Goal: Consume media (video, audio)

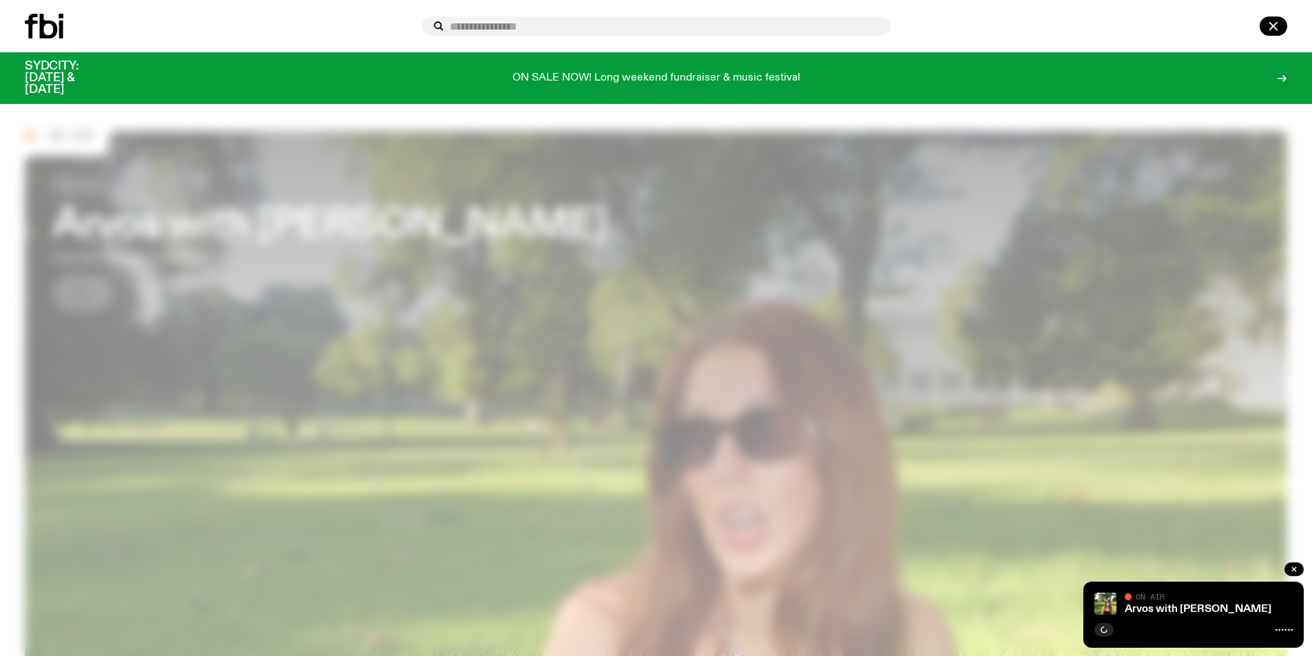
click at [537, 25] on input "text" at bounding box center [665, 27] width 430 height 12
type input "**********"
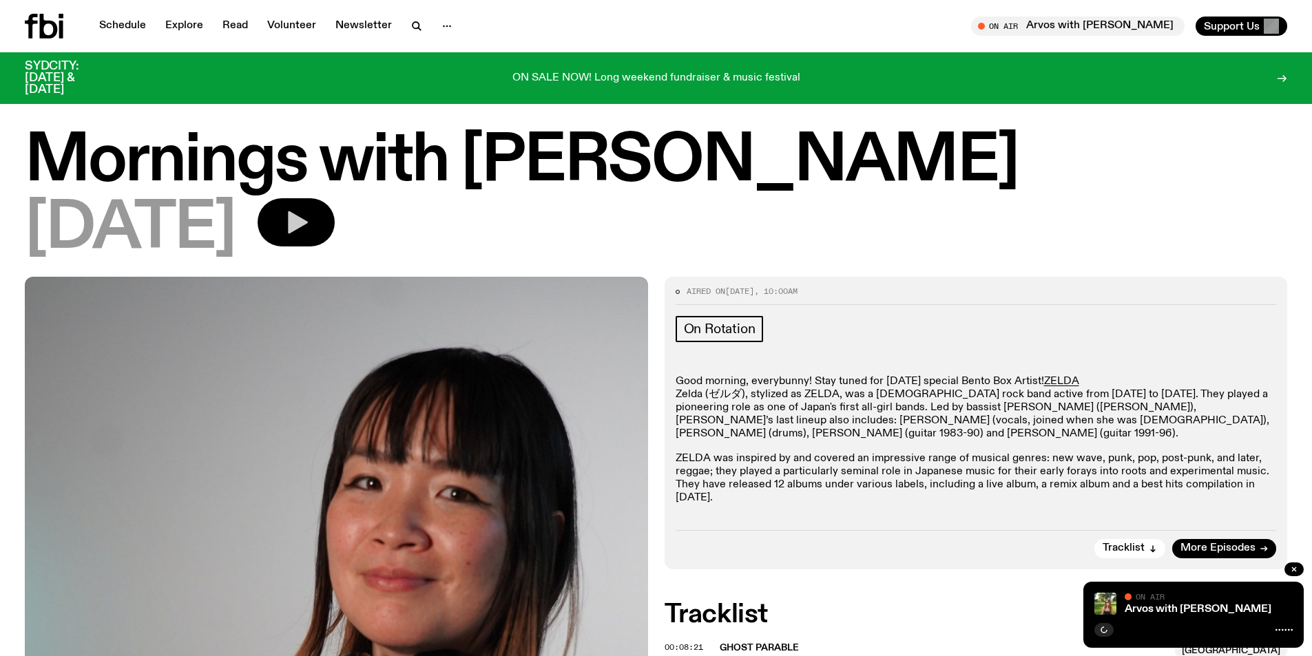
click at [335, 226] on button "button" at bounding box center [296, 222] width 77 height 48
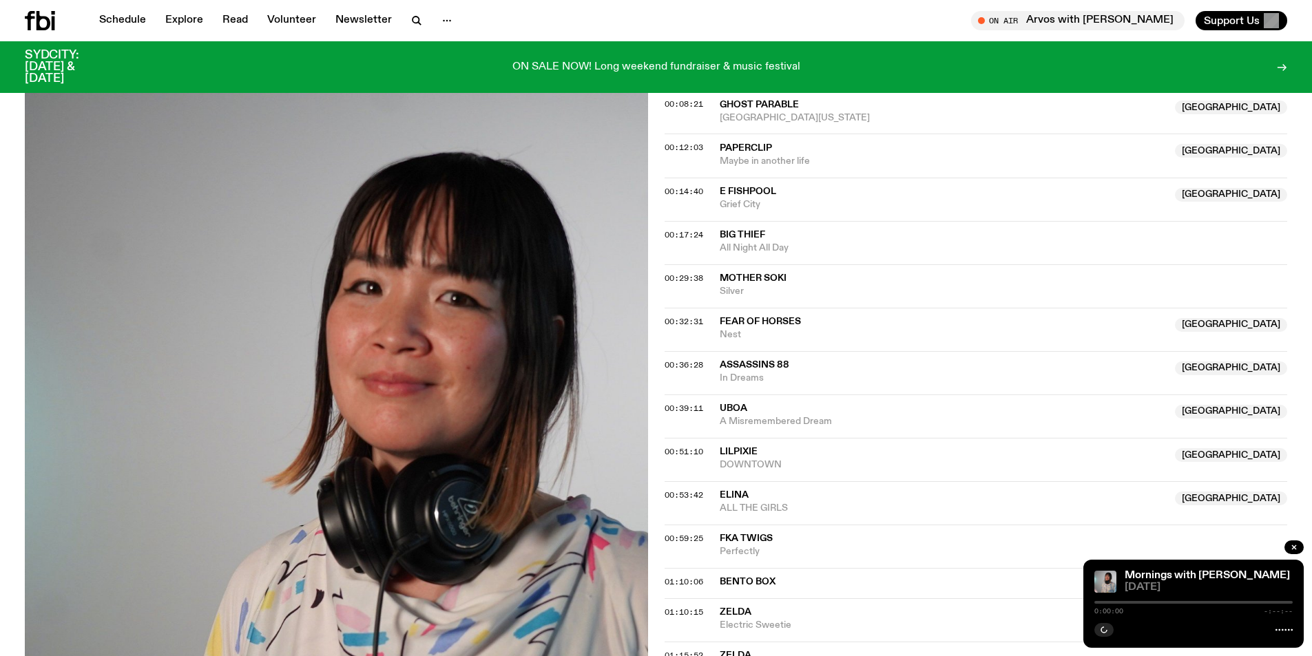
scroll to position [541, 0]
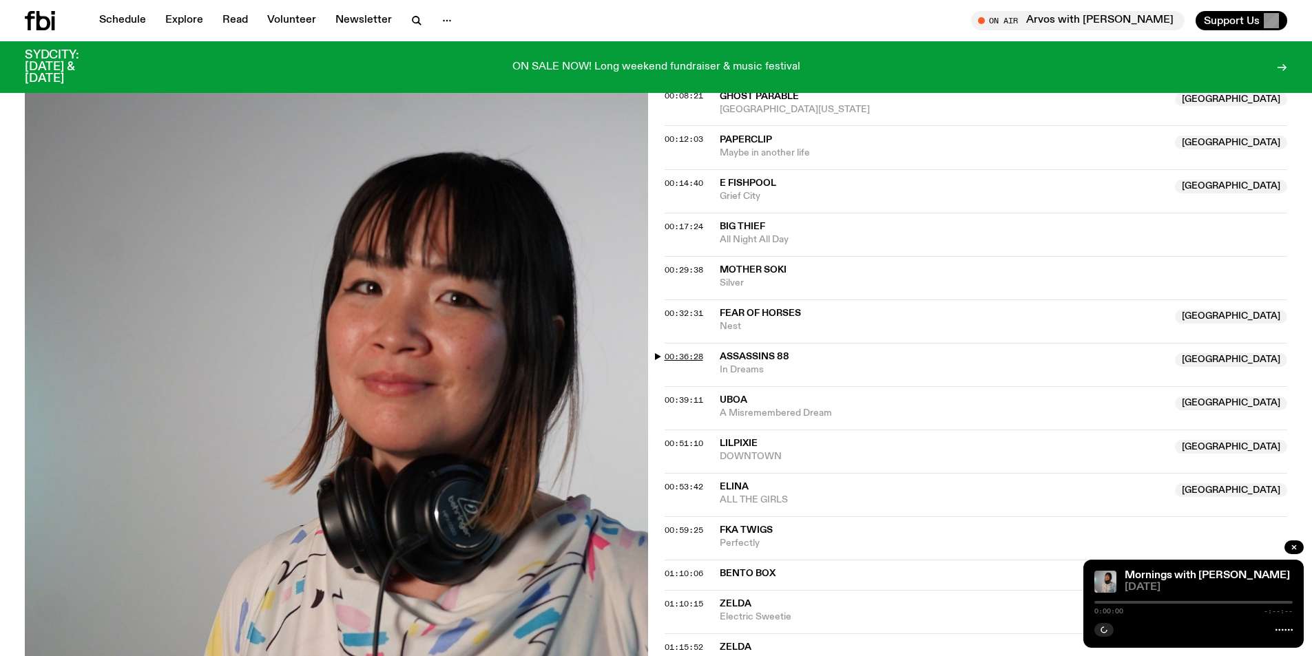
click at [682, 351] on span "00:36:28" at bounding box center [684, 356] width 39 height 11
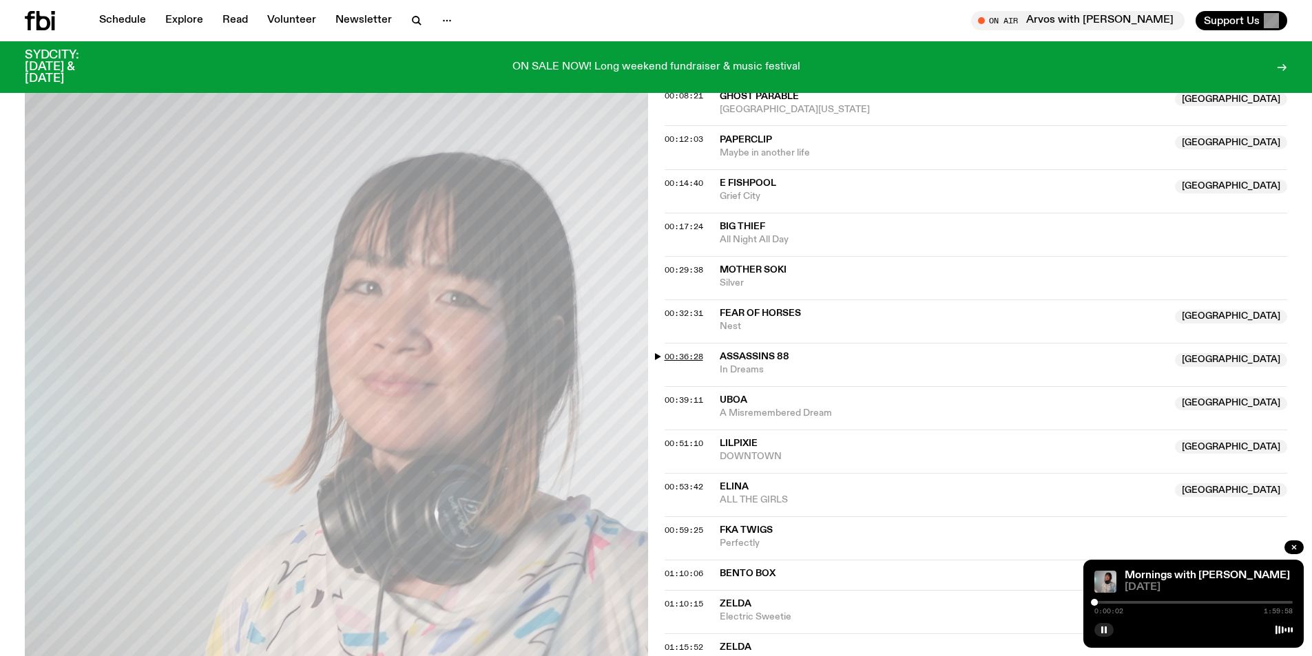
click at [689, 351] on span "00:36:28" at bounding box center [684, 356] width 39 height 11
click at [1153, 604] on div at bounding box center [1155, 602] width 7 height 7
click at [1156, 604] on div at bounding box center [1153, 602] width 7 height 7
click at [1158, 604] on div at bounding box center [1157, 602] width 7 height 7
click at [1159, 604] on div at bounding box center [1159, 602] width 7 height 7
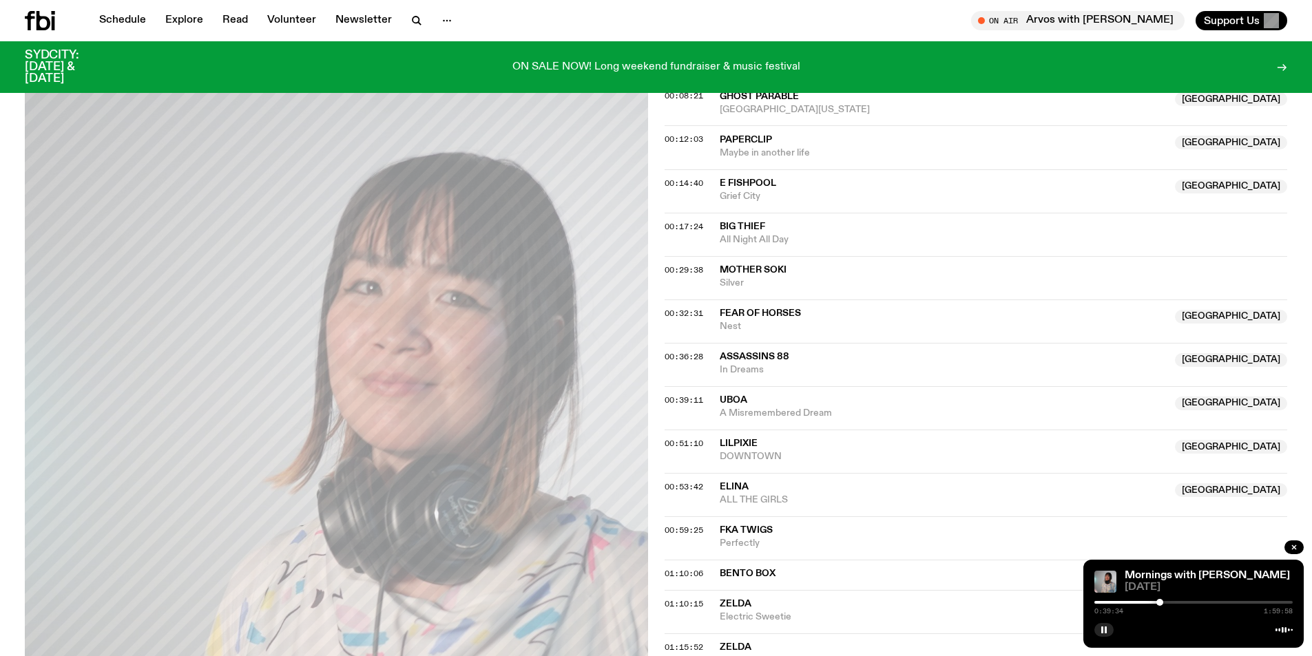
click at [1160, 604] on div at bounding box center [1159, 602] width 7 height 7
click at [1163, 604] on div at bounding box center [1159, 602] width 7 height 7
click at [1165, 603] on div at bounding box center [1162, 602] width 7 height 7
click at [1164, 605] on div at bounding box center [1164, 602] width 7 height 7
click at [1167, 605] on div at bounding box center [1166, 602] width 7 height 7
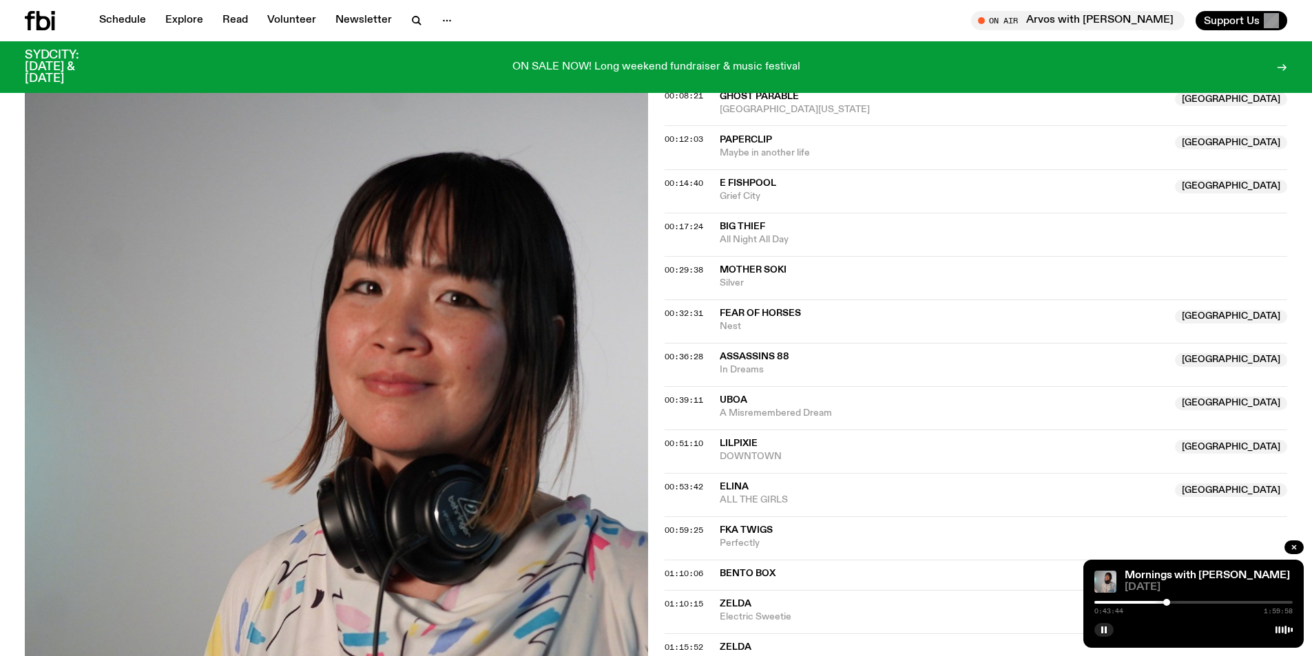
click at [1169, 605] on div at bounding box center [1166, 602] width 7 height 7
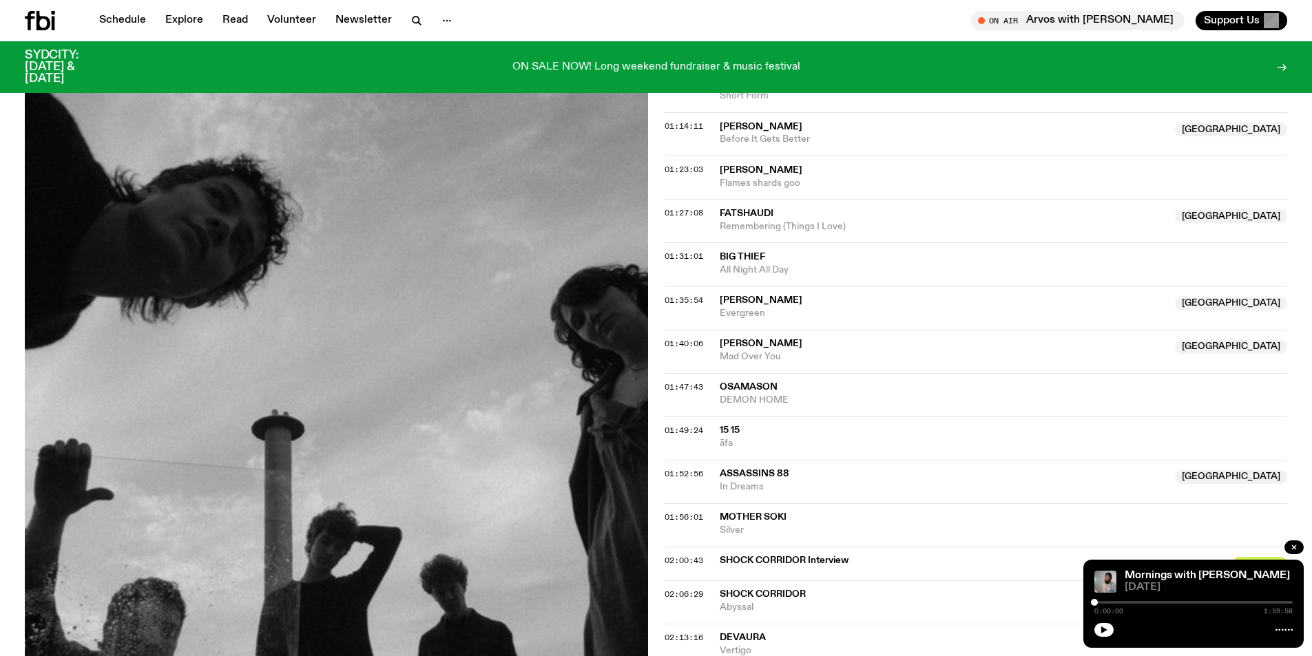
scroll to position [1232, 0]
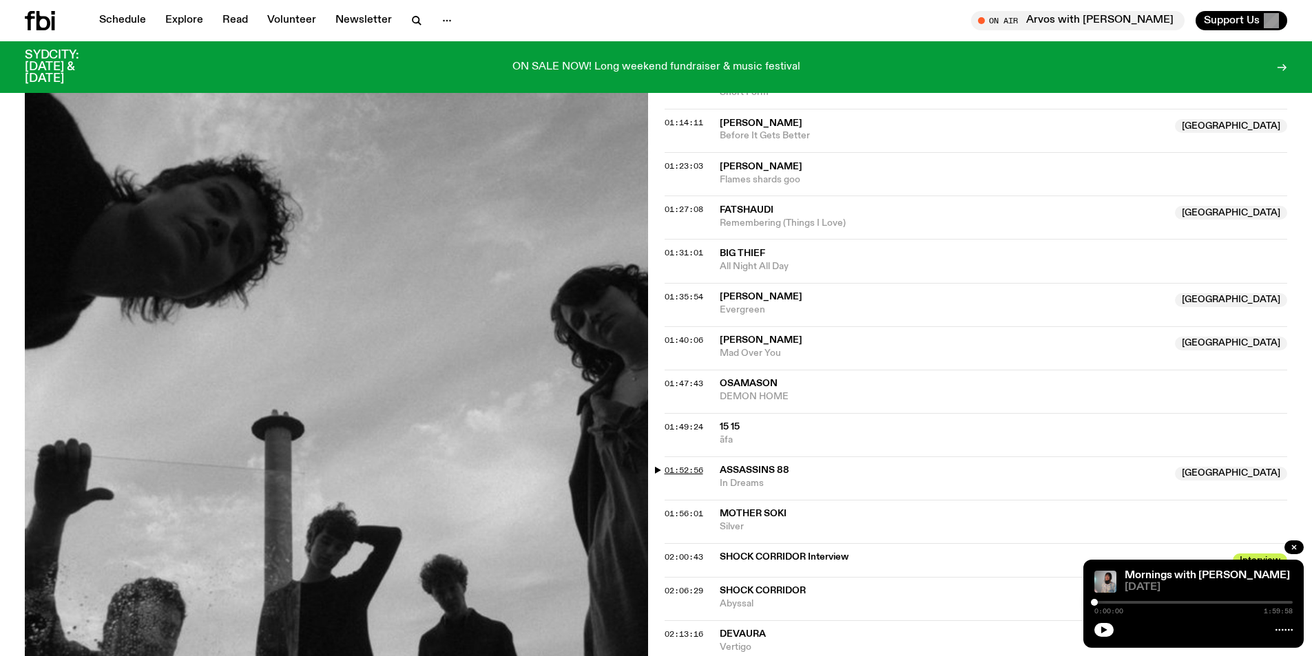
click at [675, 468] on span "01:52:56" at bounding box center [684, 470] width 39 height 11
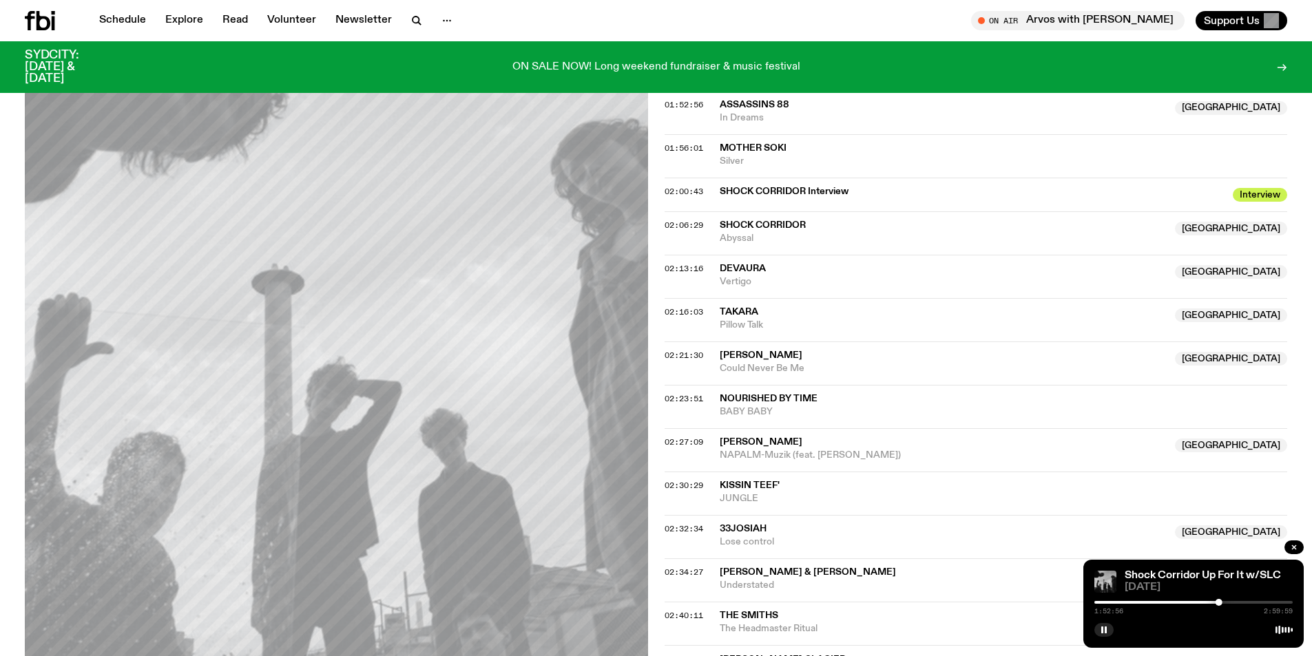
scroll to position [1508, 0]
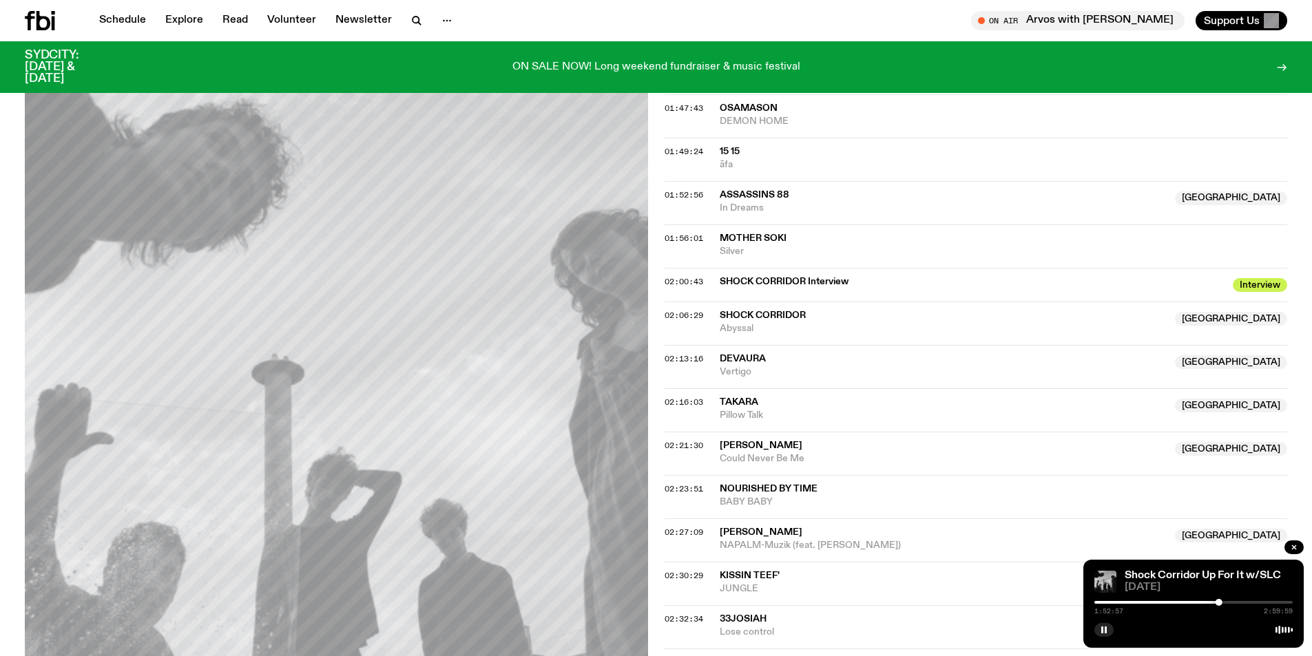
click at [1220, 604] on div at bounding box center [1219, 602] width 7 height 7
click at [1221, 605] on div at bounding box center [1219, 602] width 7 height 7
click at [1221, 605] on div at bounding box center [1220, 602] width 7 height 7
click at [1223, 605] on div at bounding box center [1223, 602] width 7 height 7
click at [1224, 605] on div at bounding box center [1223, 602] width 7 height 7
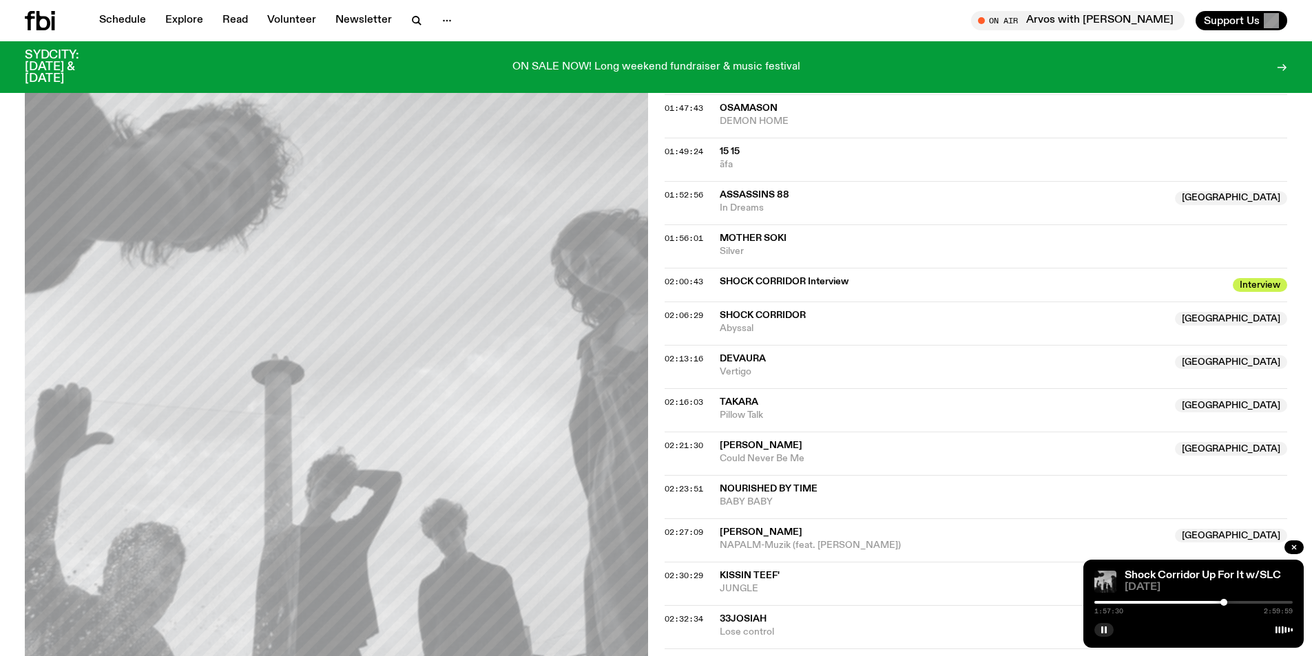
click at [1225, 605] on div at bounding box center [1224, 602] width 7 height 7
click at [1223, 604] on div at bounding box center [1223, 602] width 7 height 7
click at [1225, 604] on div at bounding box center [1223, 602] width 7 height 7
click at [1225, 604] on div at bounding box center [1224, 602] width 7 height 7
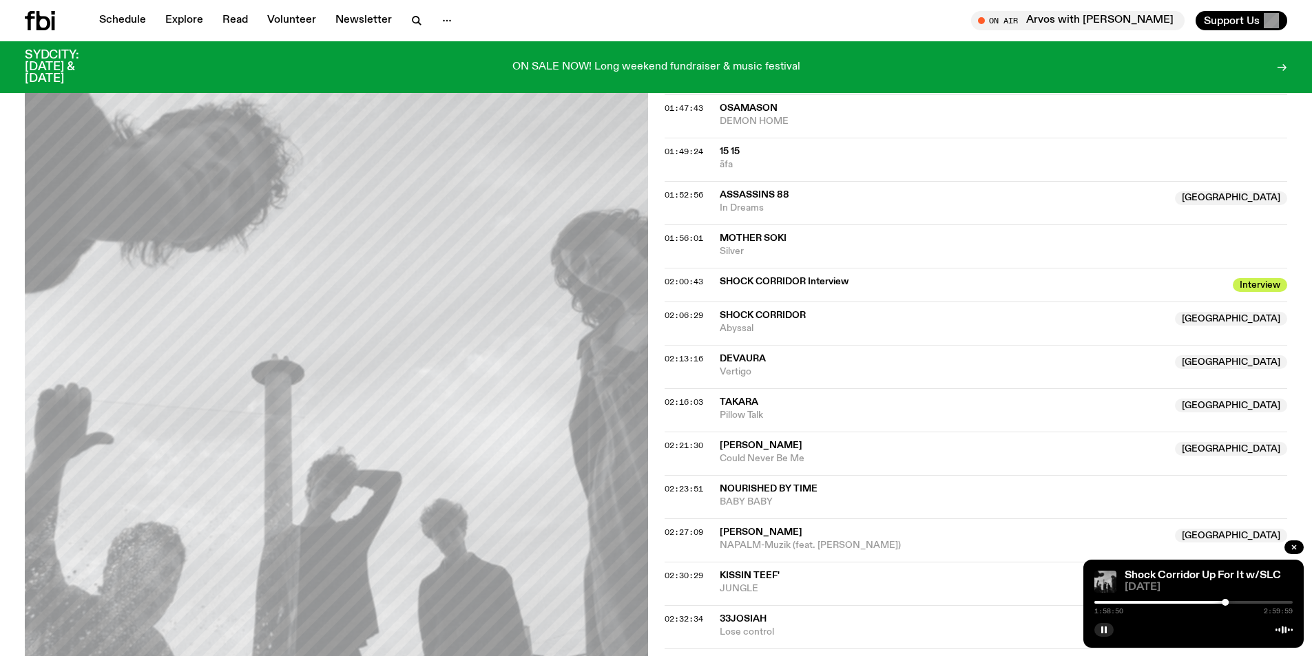
click at [1227, 603] on div at bounding box center [1225, 602] width 7 height 7
click at [1221, 602] on div at bounding box center [1127, 602] width 198 height 3
click at [1221, 602] on div at bounding box center [1221, 602] width 7 height 7
click at [1218, 604] on div at bounding box center [1217, 602] width 7 height 7
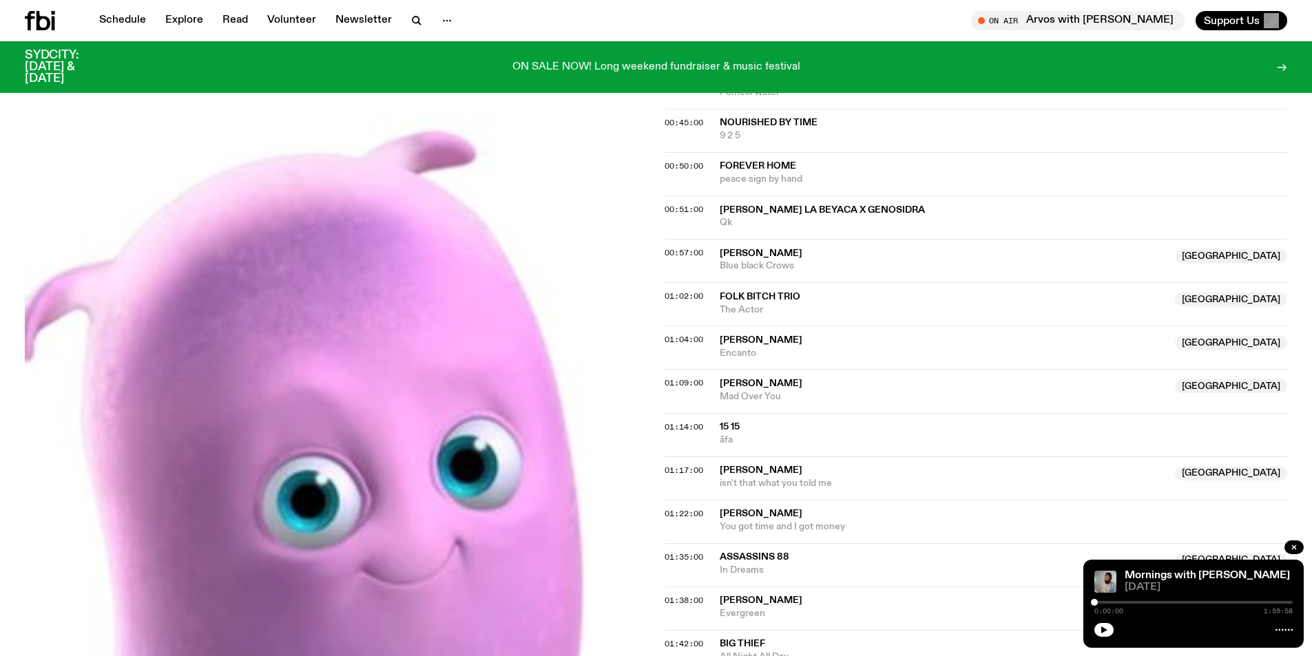
scroll to position [820, 0]
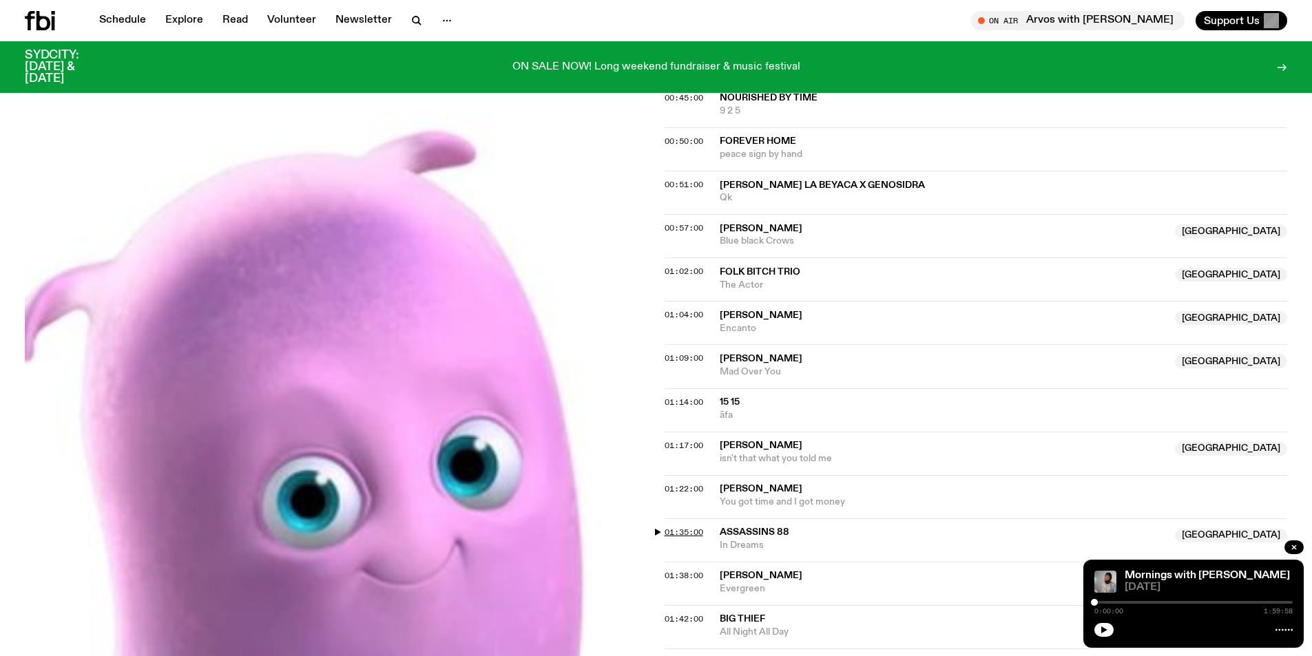
click at [689, 533] on span "01:35:00" at bounding box center [684, 532] width 39 height 11
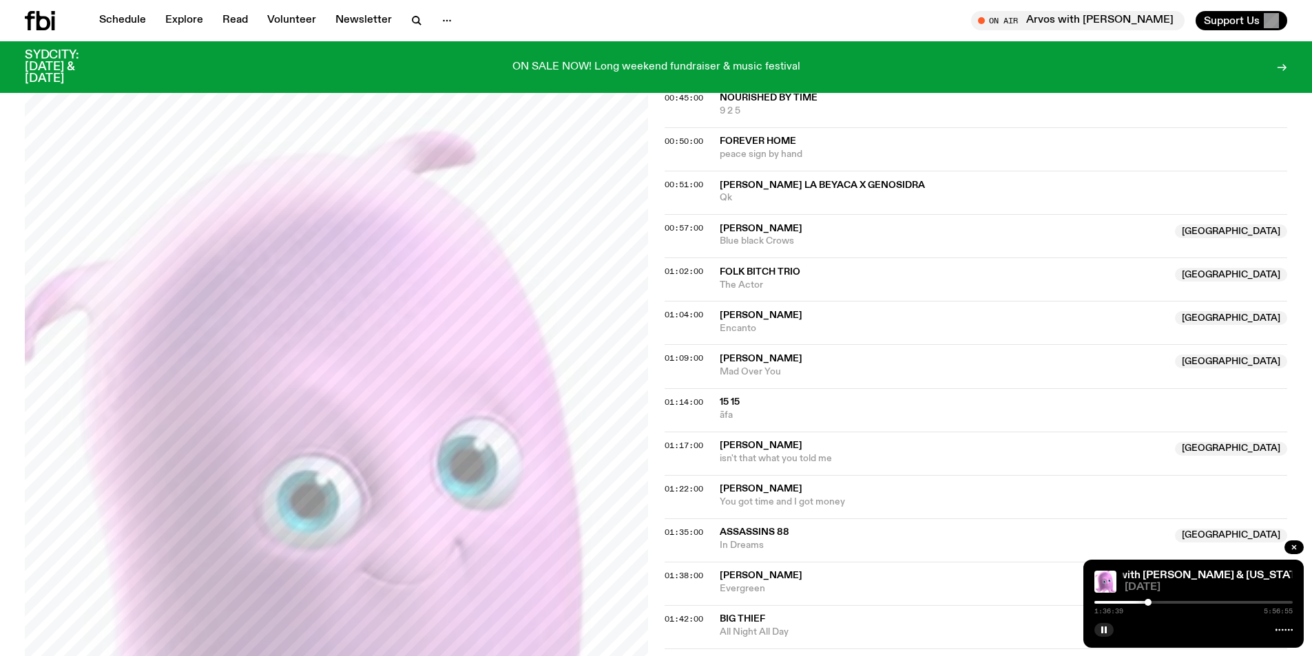
click at [1148, 603] on div at bounding box center [1148, 602] width 7 height 7
click at [1149, 603] on div at bounding box center [1148, 602] width 7 height 7
click at [1150, 603] on div at bounding box center [1149, 602] width 7 height 7
click at [1153, 603] on div at bounding box center [1193, 602] width 198 height 3
click at [1156, 603] on div at bounding box center [1193, 602] width 198 height 3
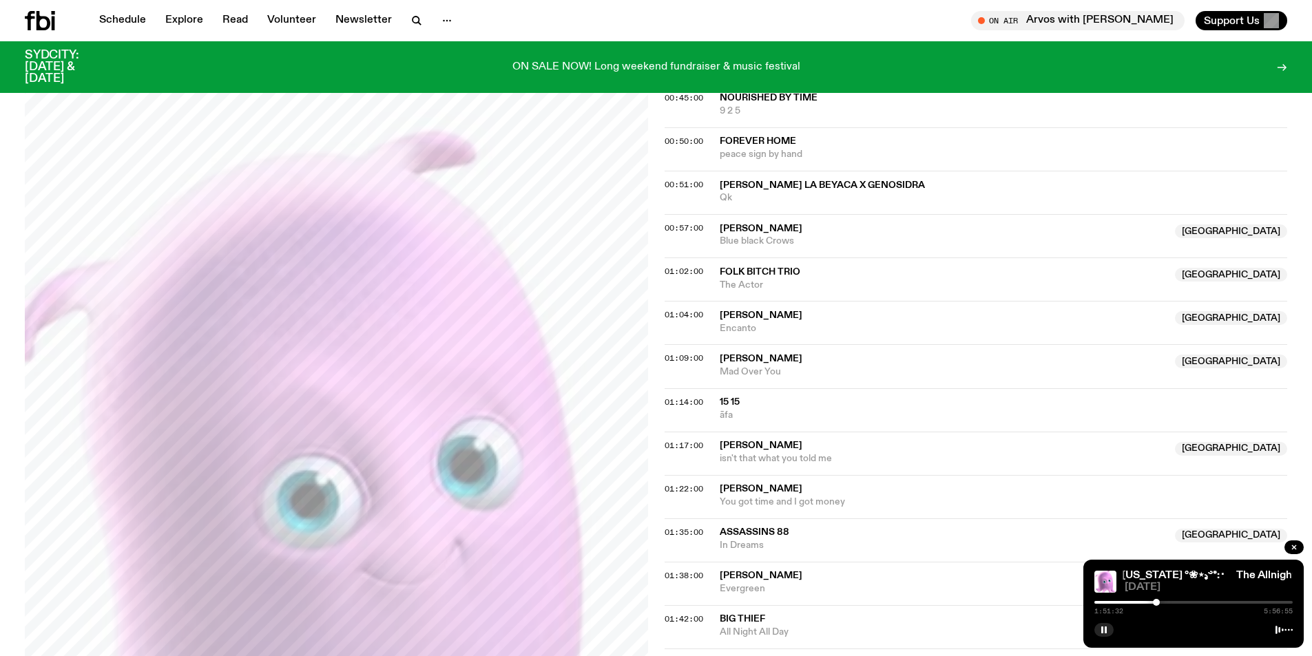
click at [1160, 603] on div at bounding box center [1193, 602] width 198 height 3
click at [1163, 603] on div at bounding box center [1193, 602] width 198 height 3
click at [1166, 603] on div at bounding box center [1163, 602] width 7 height 7
click at [1170, 602] on div at bounding box center [1193, 602] width 198 height 3
click at [1173, 603] on div at bounding box center [1170, 602] width 7 height 7
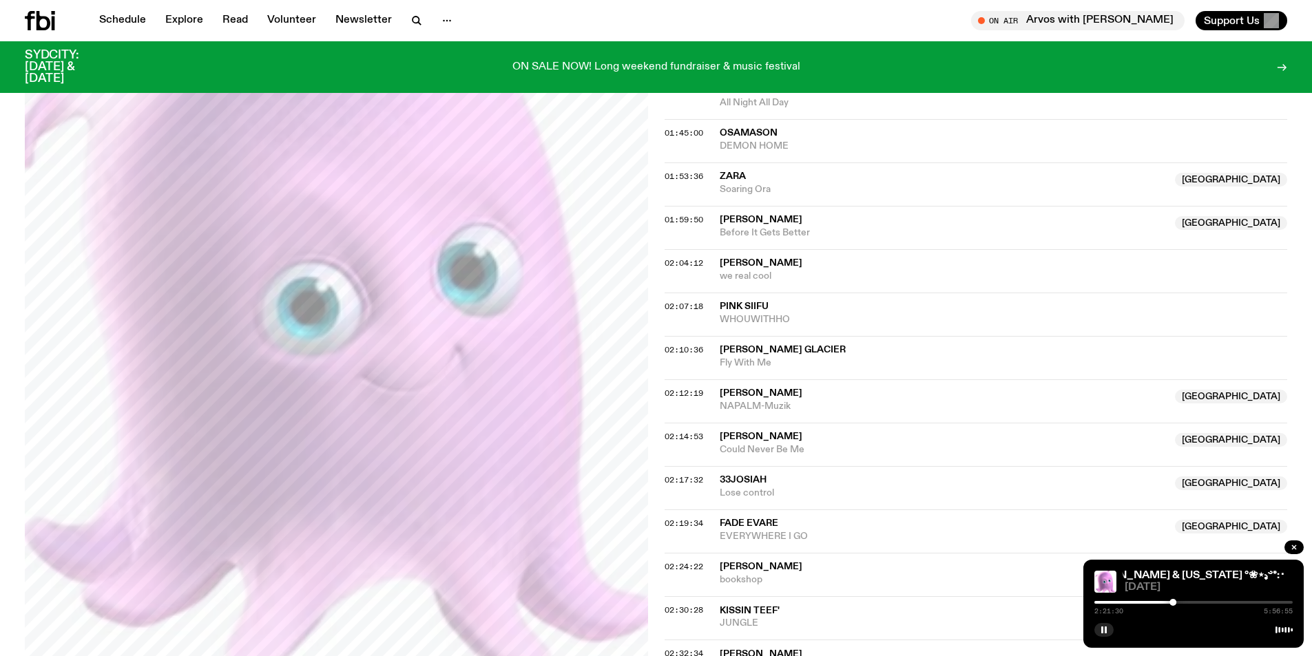
scroll to position [1371, 0]
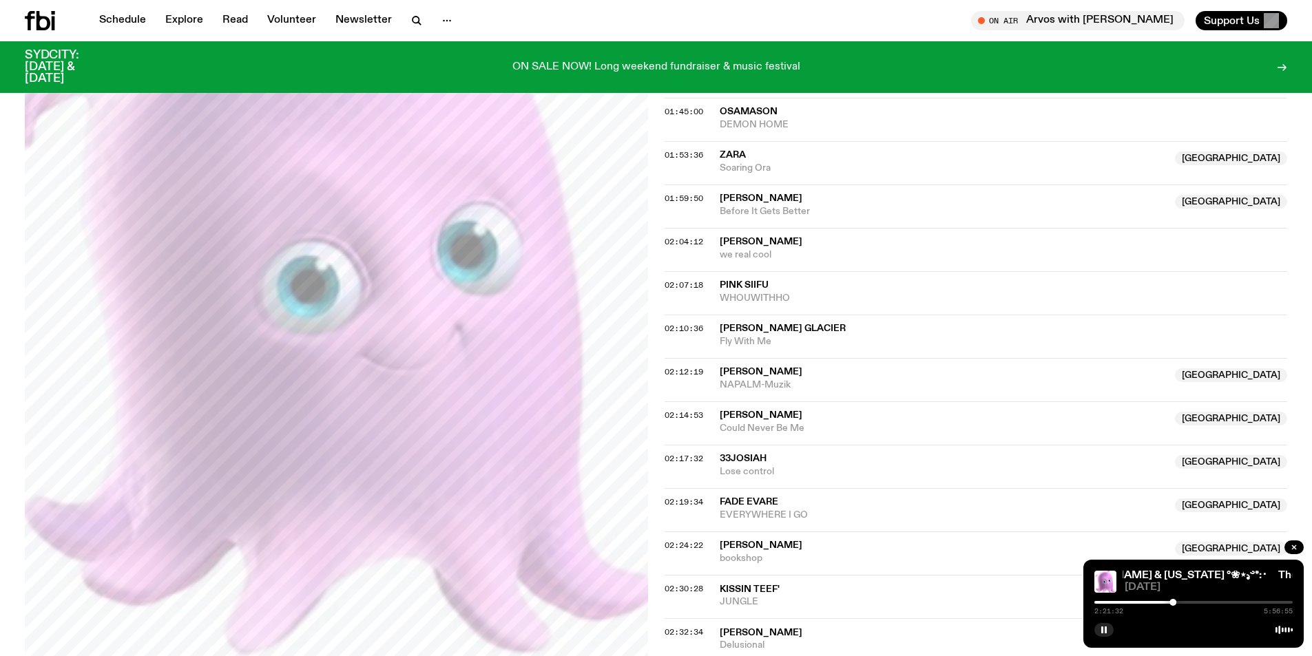
click at [1144, 603] on div at bounding box center [1074, 602] width 198 height 3
click at [1144, 605] on div at bounding box center [1144, 602] width 7 height 7
click at [1146, 605] on div at bounding box center [1144, 602] width 7 height 7
click at [1146, 605] on div at bounding box center [1146, 602] width 7 height 7
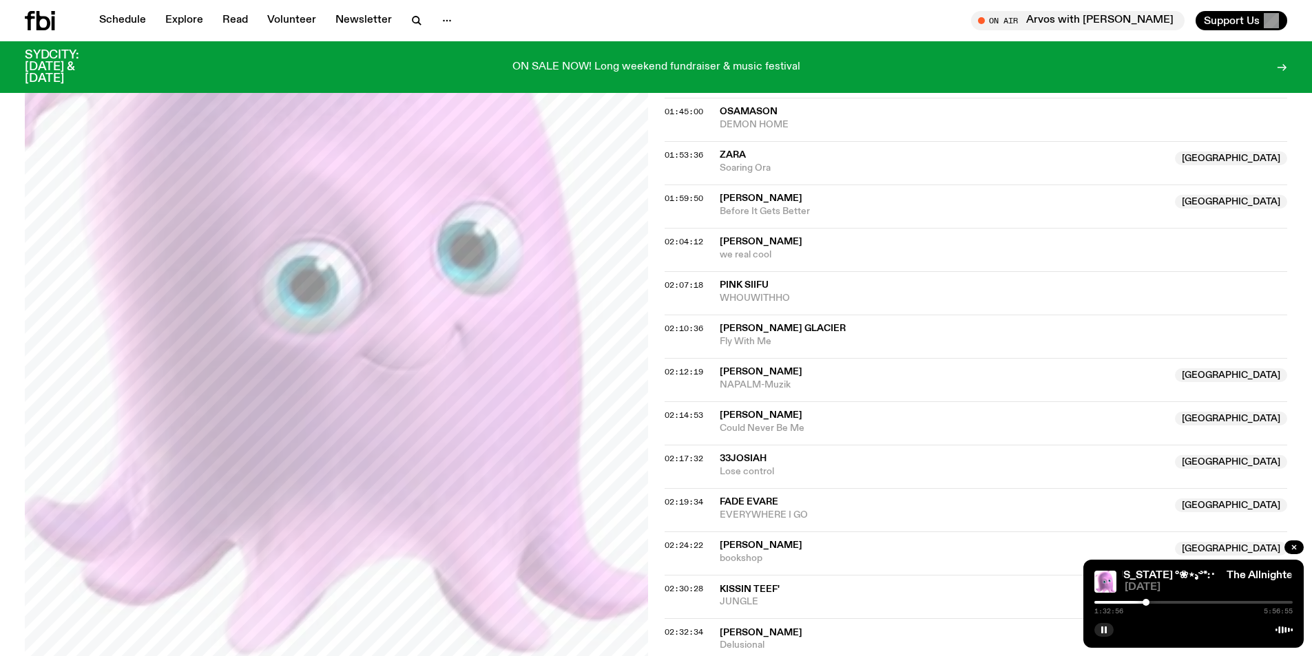
click at [1145, 605] on div at bounding box center [1146, 602] width 7 height 7
click at [1144, 605] on div at bounding box center [1144, 602] width 7 height 7
click at [1145, 605] on div at bounding box center [1144, 602] width 7 height 7
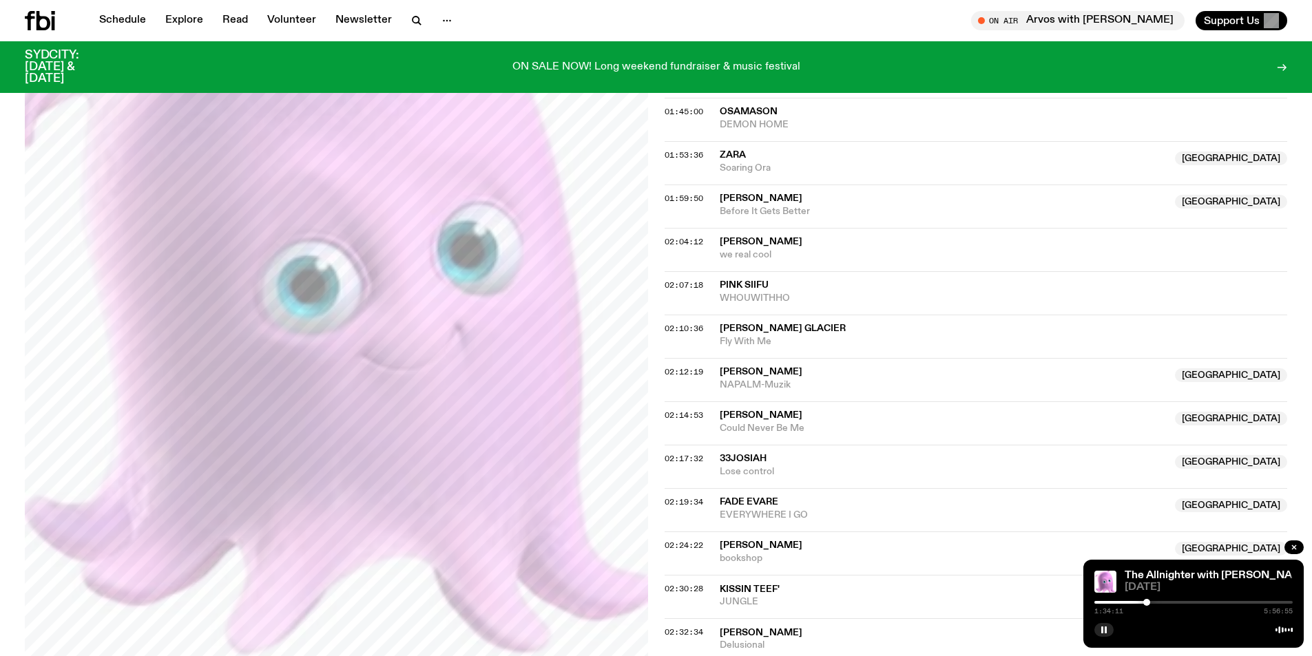
click at [1147, 605] on div at bounding box center [1146, 602] width 7 height 7
click at [1150, 604] on div at bounding box center [1149, 602] width 7 height 7
click at [1152, 604] on div at bounding box center [1149, 602] width 7 height 7
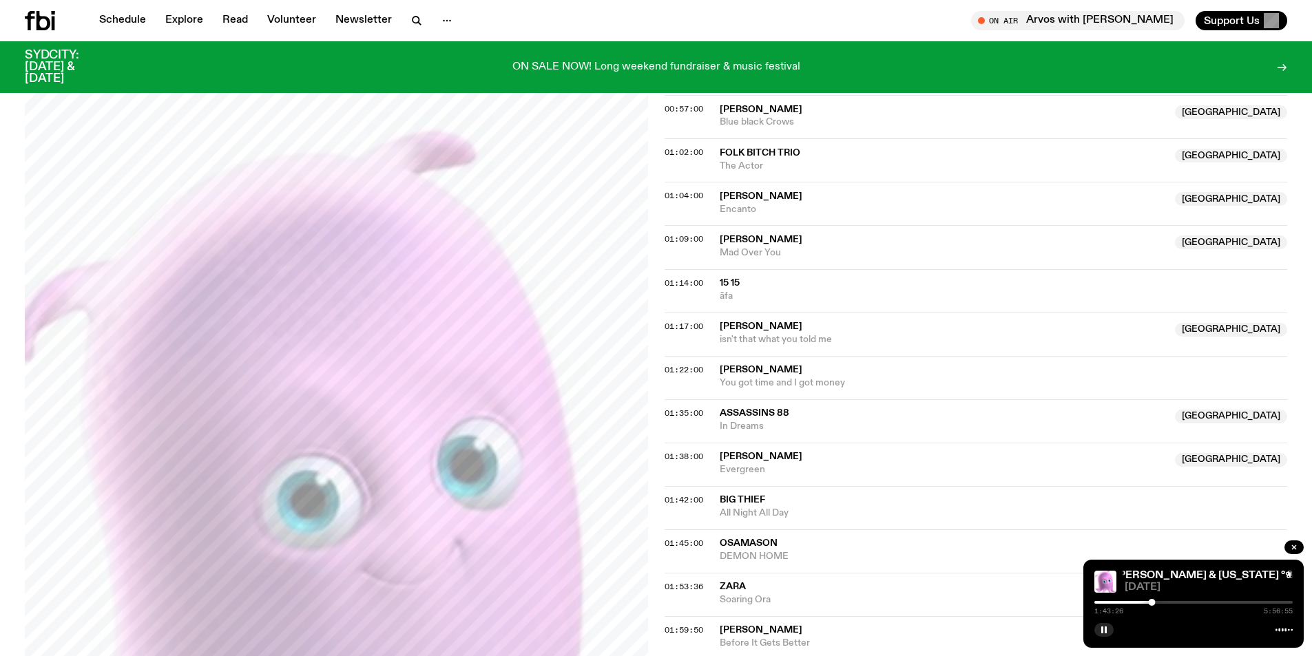
scroll to position [958, 0]
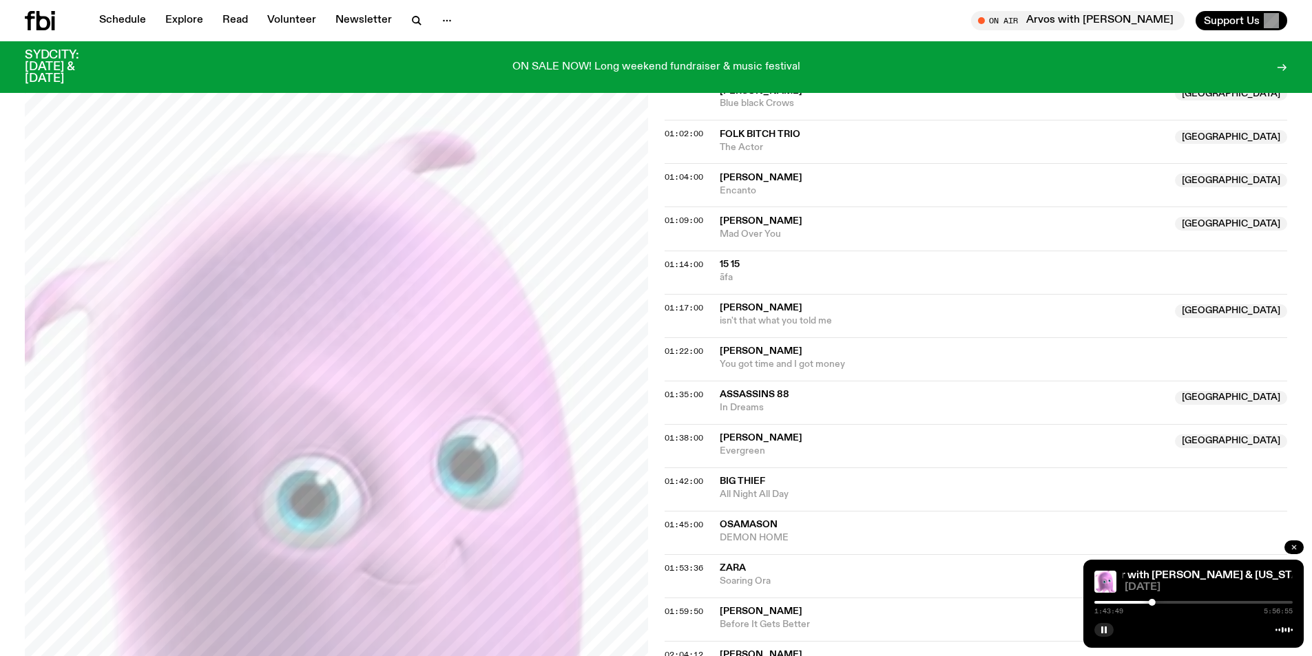
click at [1296, 552] on button "button" at bounding box center [1294, 548] width 19 height 14
